Goal: Information Seeking & Learning: Learn about a topic

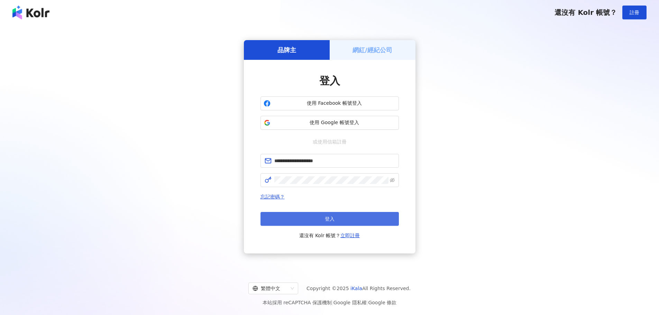
click at [336, 223] on button "登入" at bounding box center [329, 219] width 138 height 14
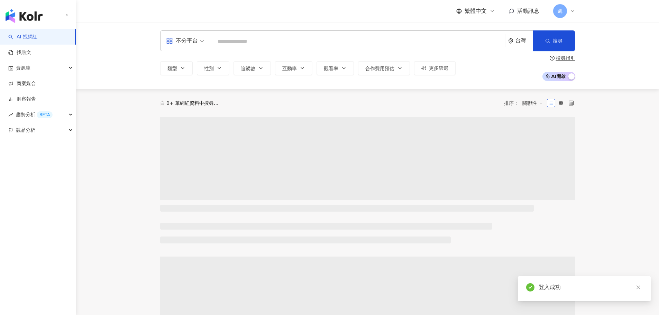
click at [243, 41] on input "search" at bounding box center [358, 41] width 288 height 13
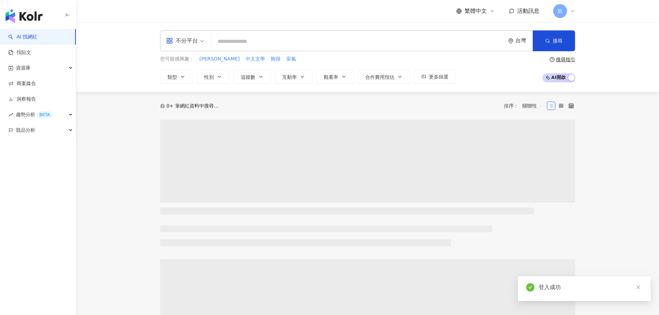
click at [243, 41] on input "search" at bounding box center [358, 41] width 288 height 13
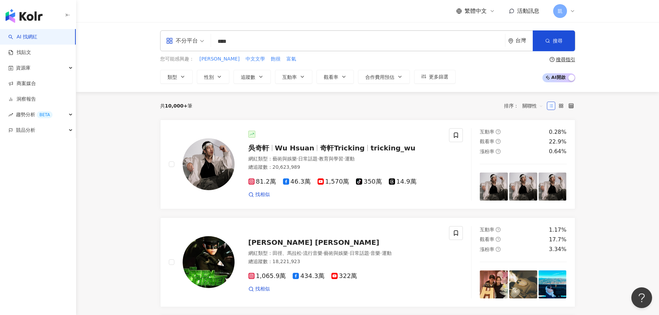
type input "****"
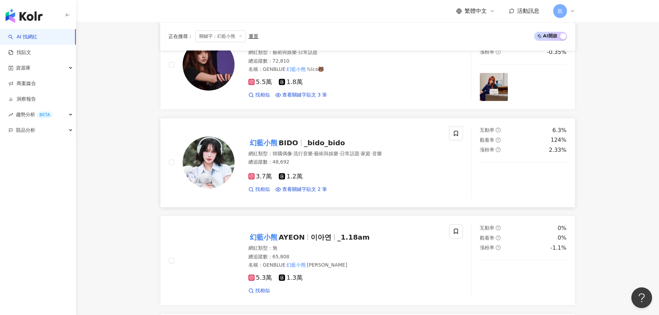
scroll to position [251, 0]
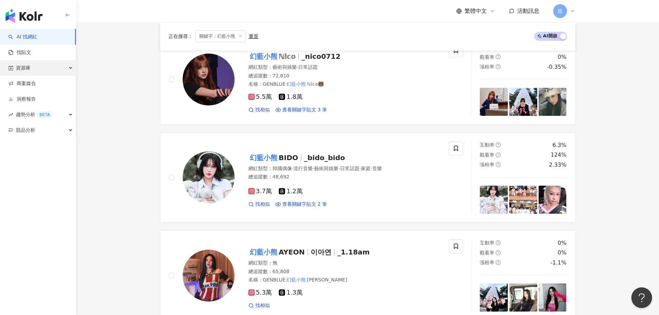
click at [40, 65] on div "資源庫" at bounding box center [38, 68] width 76 height 16
click at [32, 143] on link "洞察報告" at bounding box center [22, 145] width 28 height 7
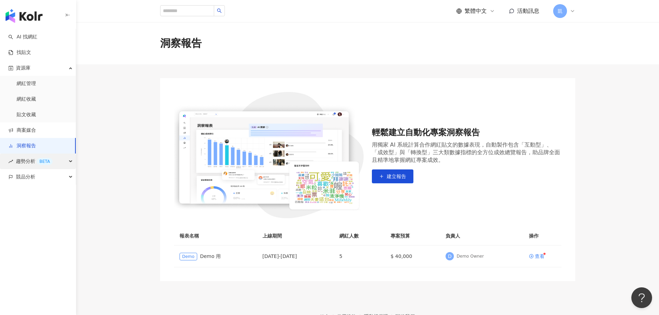
click at [37, 161] on div "BETA" at bounding box center [45, 161] width 16 height 7
click at [37, 206] on link "社群帳號排行" at bounding box center [31, 208] width 29 height 7
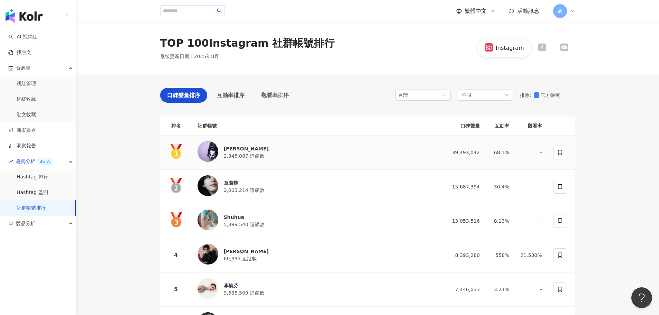
click at [209, 150] on img at bounding box center [207, 151] width 21 height 21
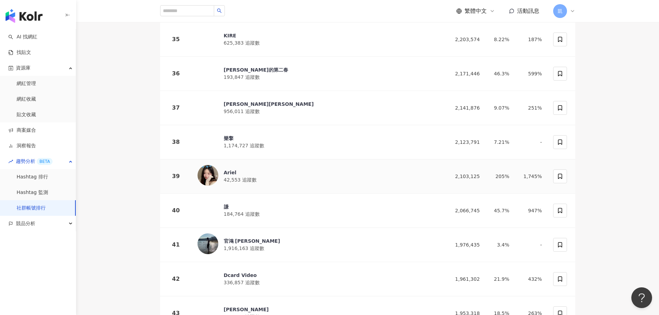
scroll to position [1279, 0]
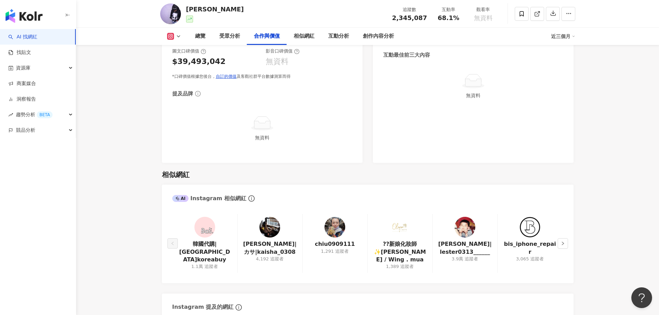
scroll to position [1037, 0]
